Goal: Task Accomplishment & Management: Use online tool/utility

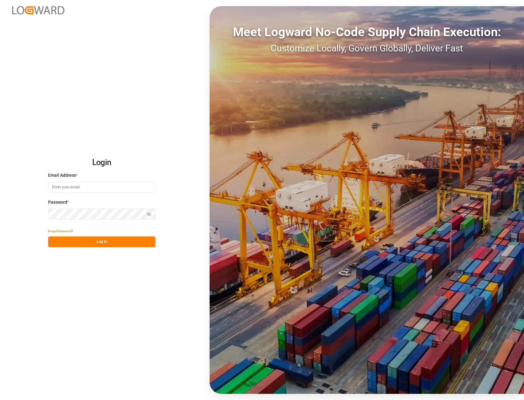
type input "[EMAIL_ADDRESS][PERSON_NAME][DOMAIN_NAME]"
click at [91, 237] on button "Log In" at bounding box center [101, 241] width 107 height 11
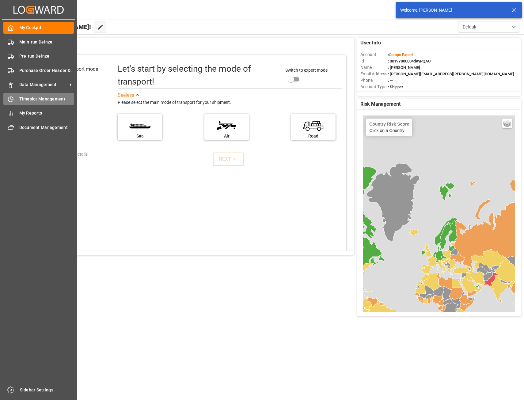
click at [23, 100] on span "Timeslot Management" at bounding box center [46, 99] width 55 height 6
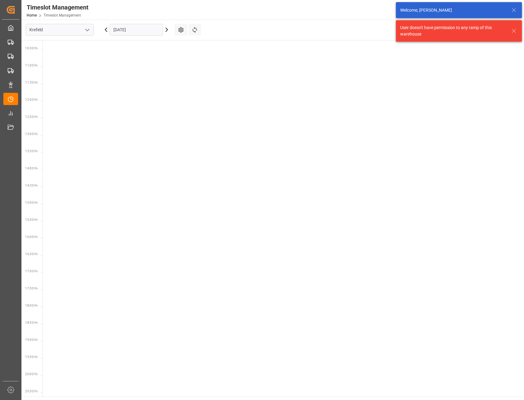
scroll to position [386, 0]
click at [88, 30] on polyline "open menu" at bounding box center [87, 30] width 4 height 2
click at [43, 44] on div "Deinze" at bounding box center [59, 43] width 67 height 14
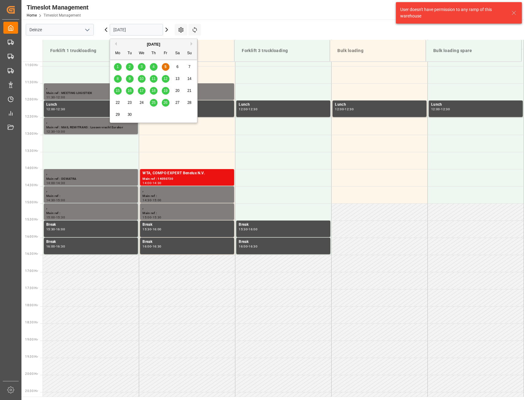
click at [151, 28] on input "[DATE]" at bounding box center [136, 30] width 53 height 12
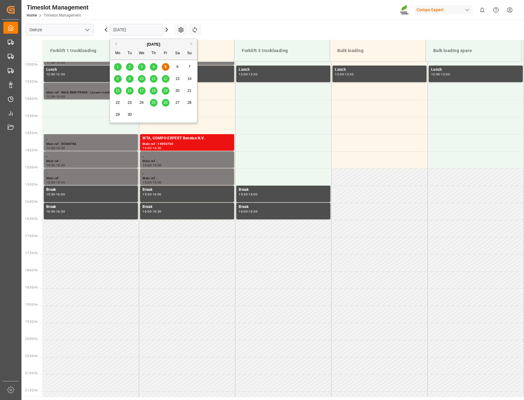
click at [127, 79] on div "9" at bounding box center [130, 78] width 8 height 7
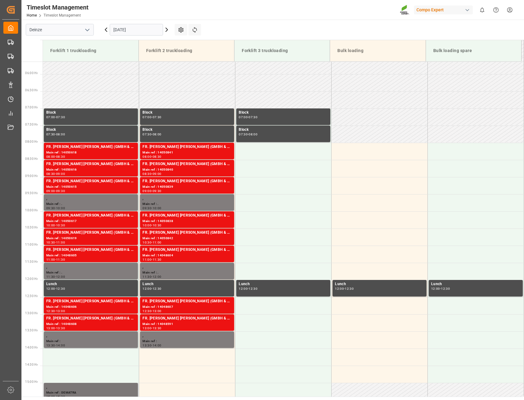
scroll to position [224, 0]
